Goal: Information Seeking & Learning: Learn about a topic

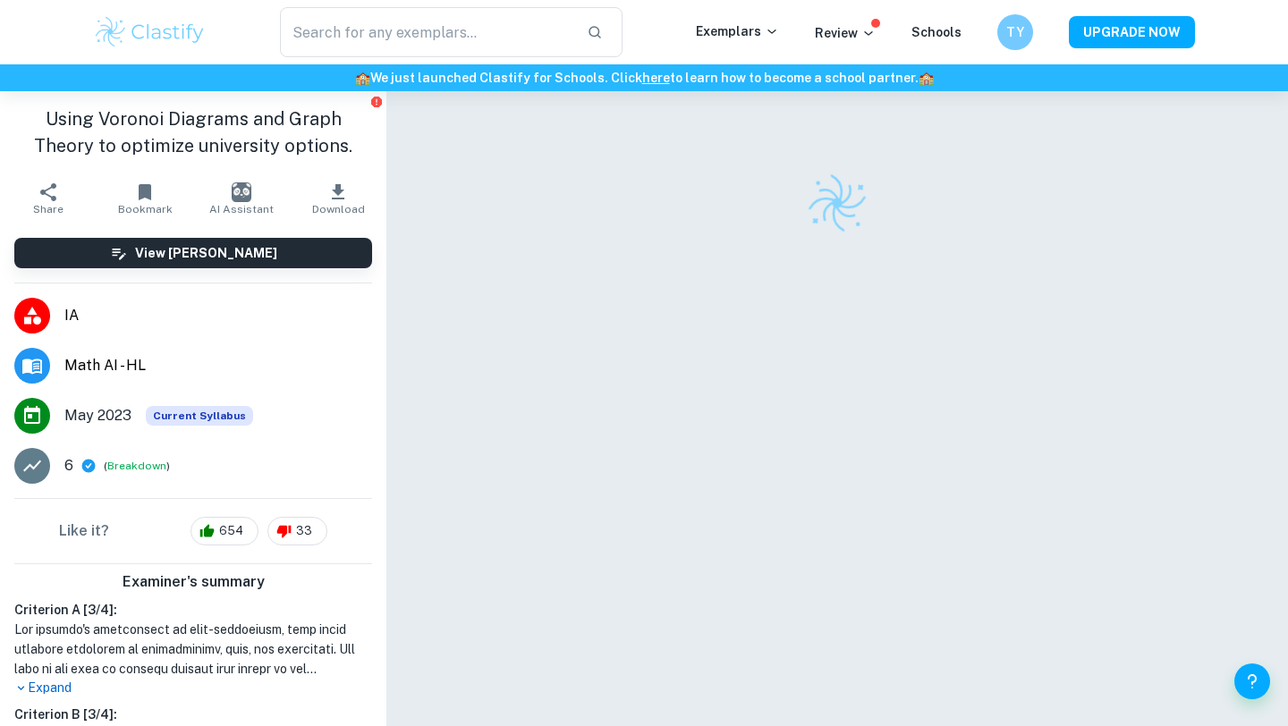
scroll to position [91, 0]
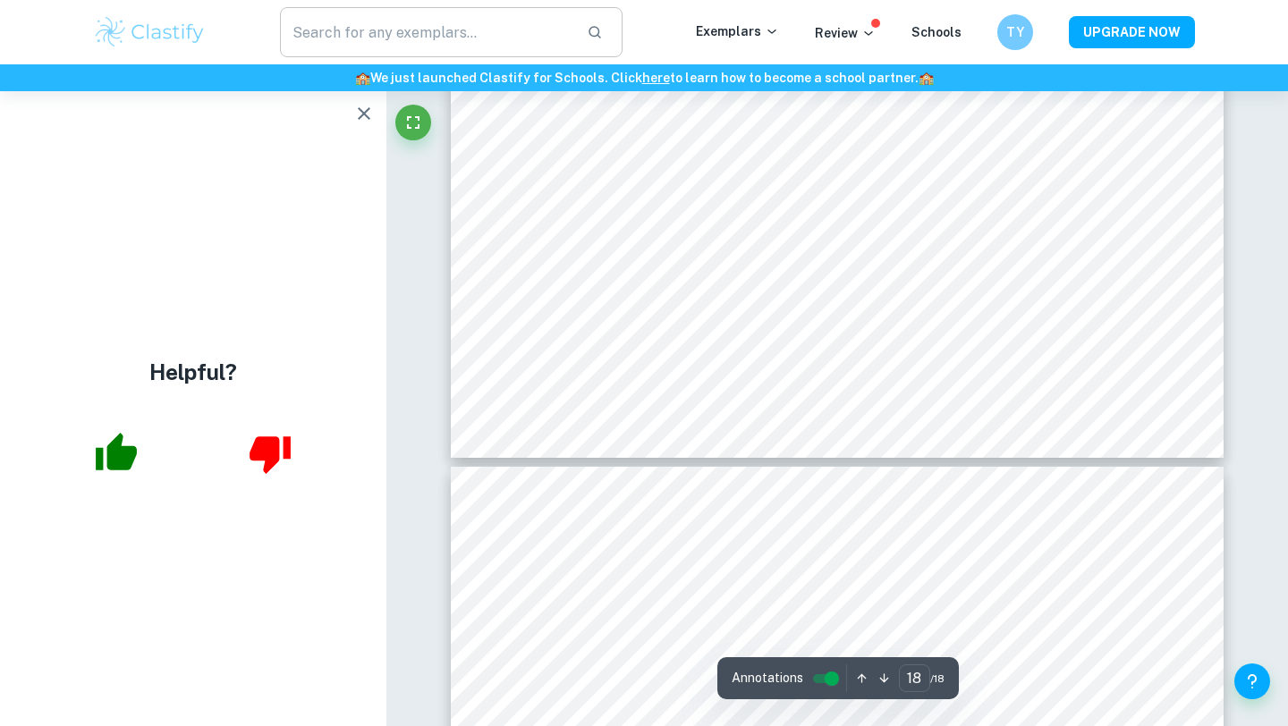
scroll to position [19214, 0]
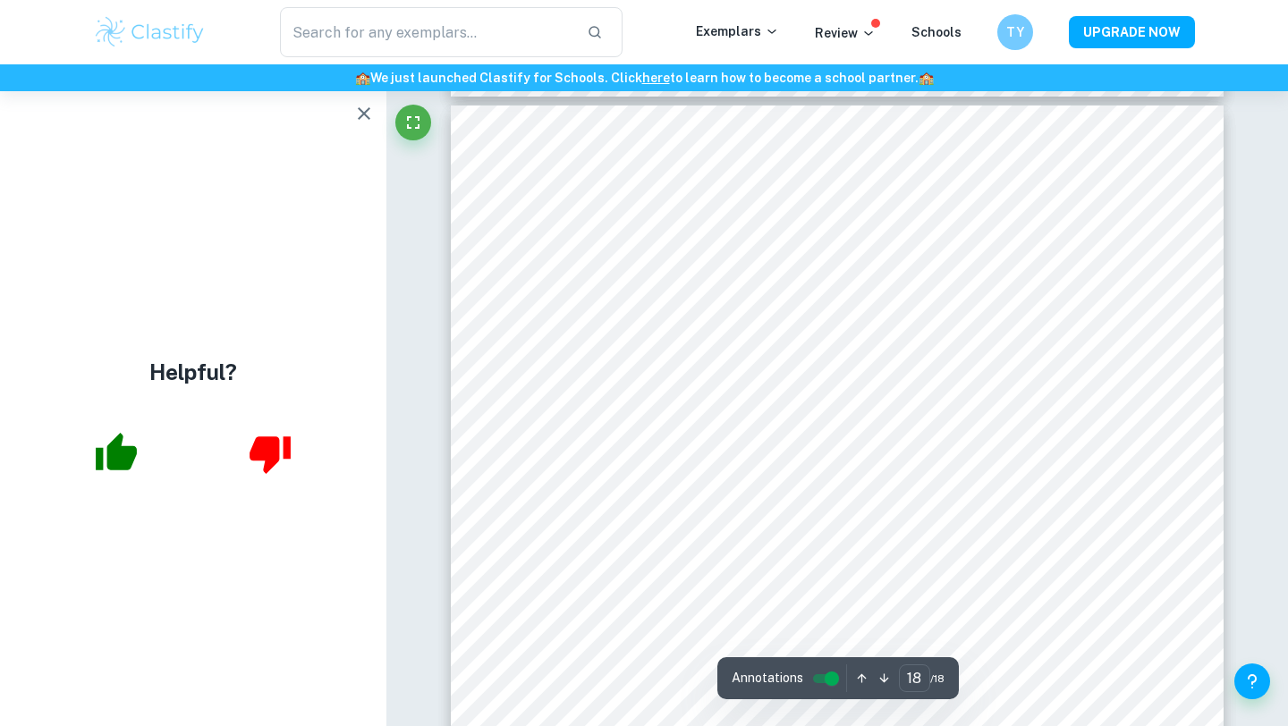
click at [365, 120] on icon "button" at bounding box center [363, 113] width 21 height 21
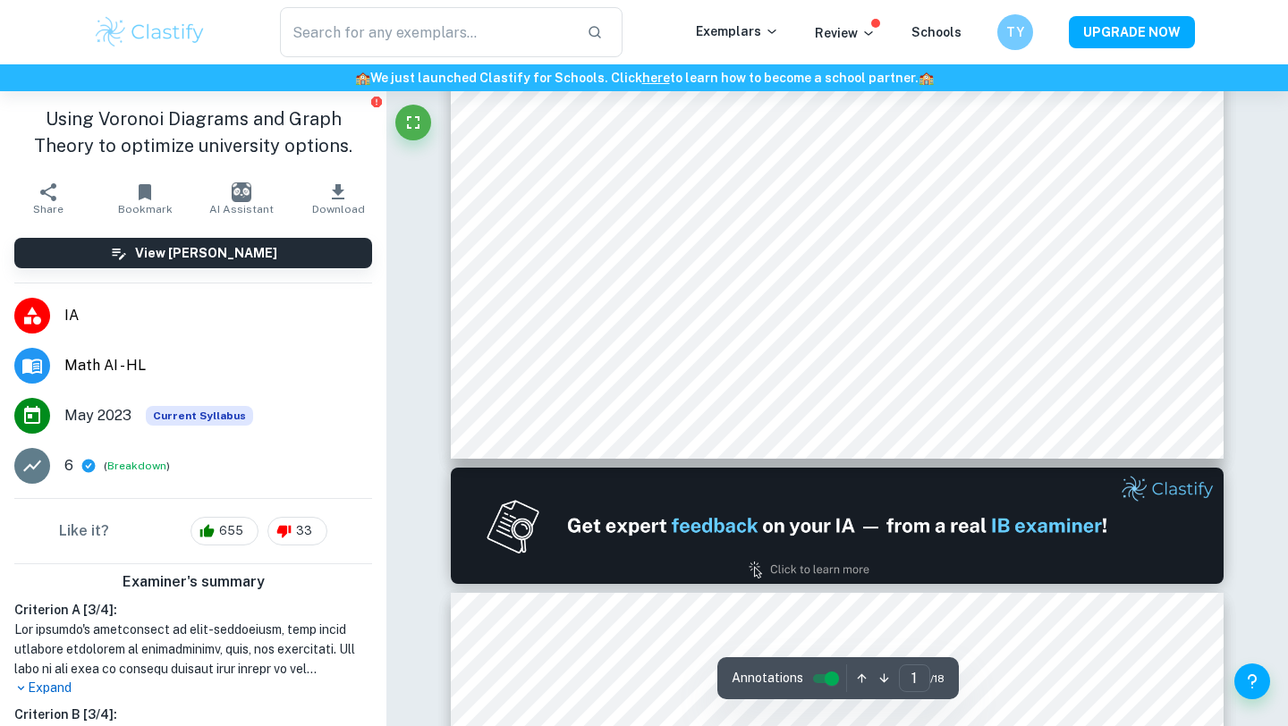
type input "2"
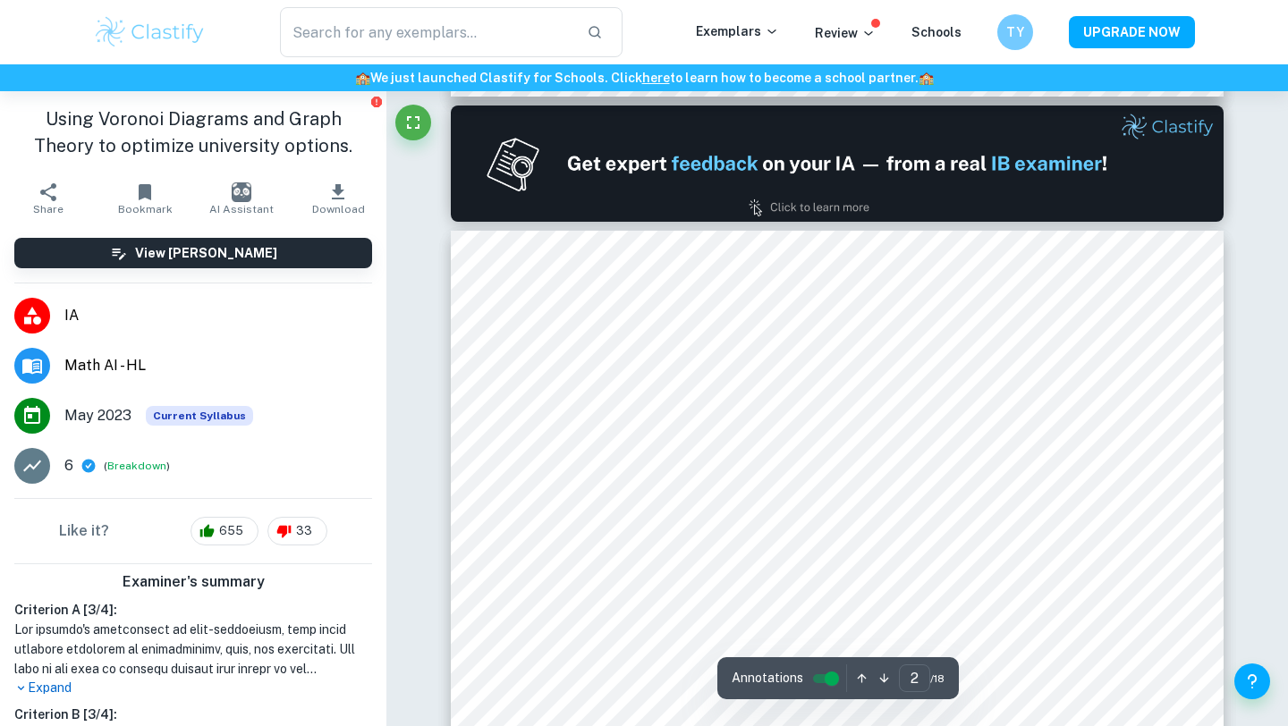
scroll to position [1409, 0]
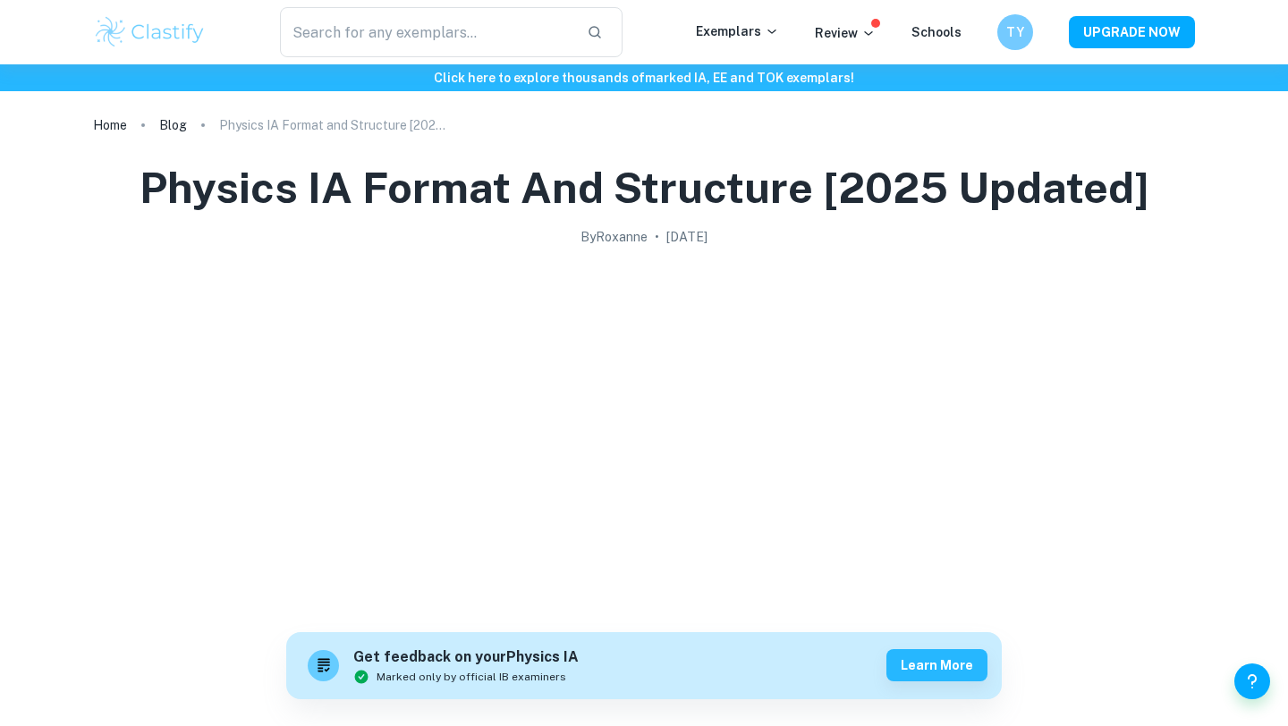
scroll to position [5682, 0]
